Goal: Task Accomplishment & Management: Manage account settings

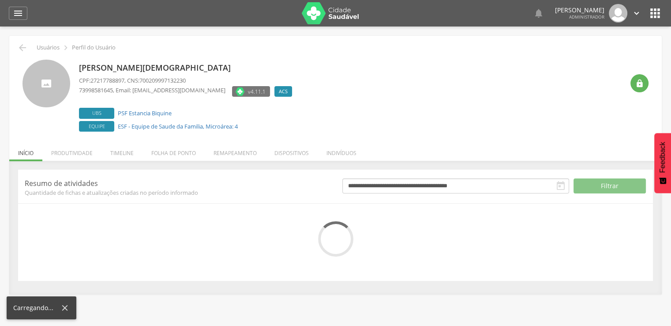
click at [648, 89] on div "" at bounding box center [636, 76] width 25 height 33
click at [645, 88] on div "" at bounding box center [640, 83] width 18 height 18
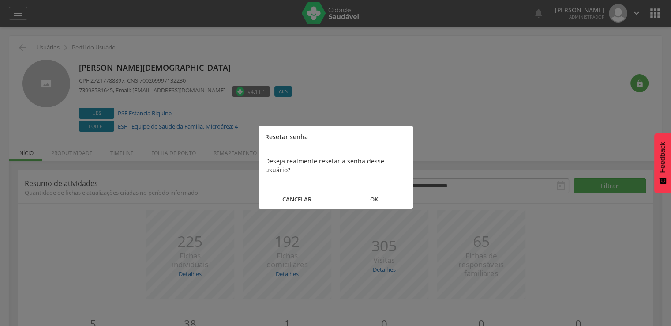
click at [387, 190] on button "OK" at bounding box center [374, 199] width 77 height 19
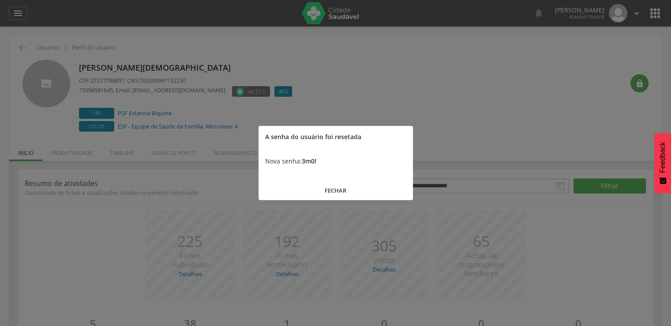
click at [312, 163] on b "3m0l" at bounding box center [309, 161] width 15 height 8
copy b "3m0l"
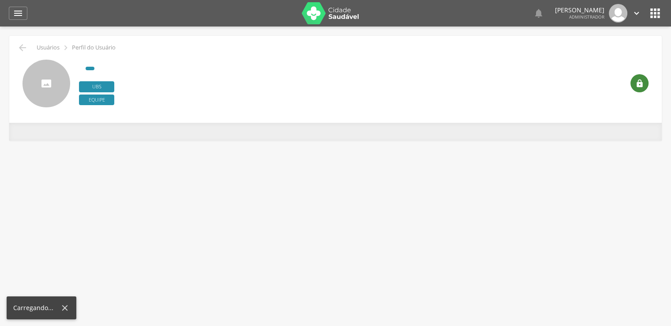
click at [639, 87] on icon "" at bounding box center [639, 83] width 9 height 9
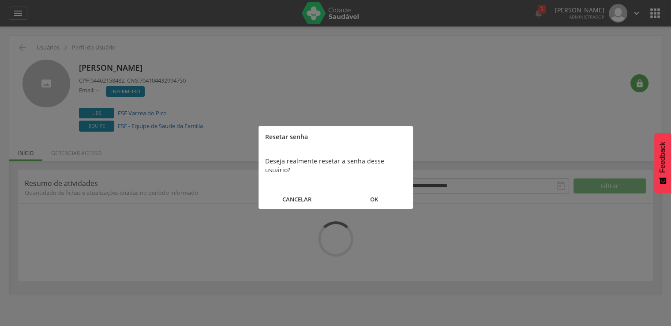
click at [388, 190] on button "OK" at bounding box center [374, 199] width 77 height 19
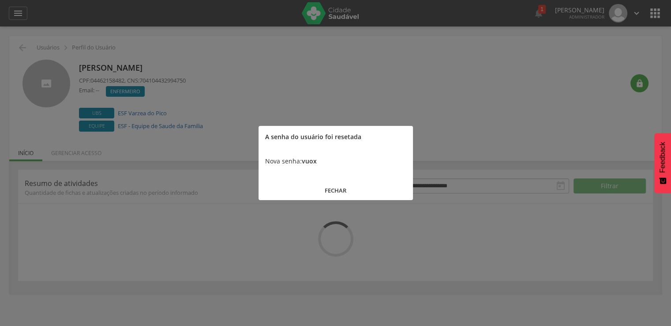
click at [311, 163] on b "vuox" at bounding box center [309, 161] width 15 height 8
copy b "vuox"
